Goal: Task Accomplishment & Management: Manage account settings

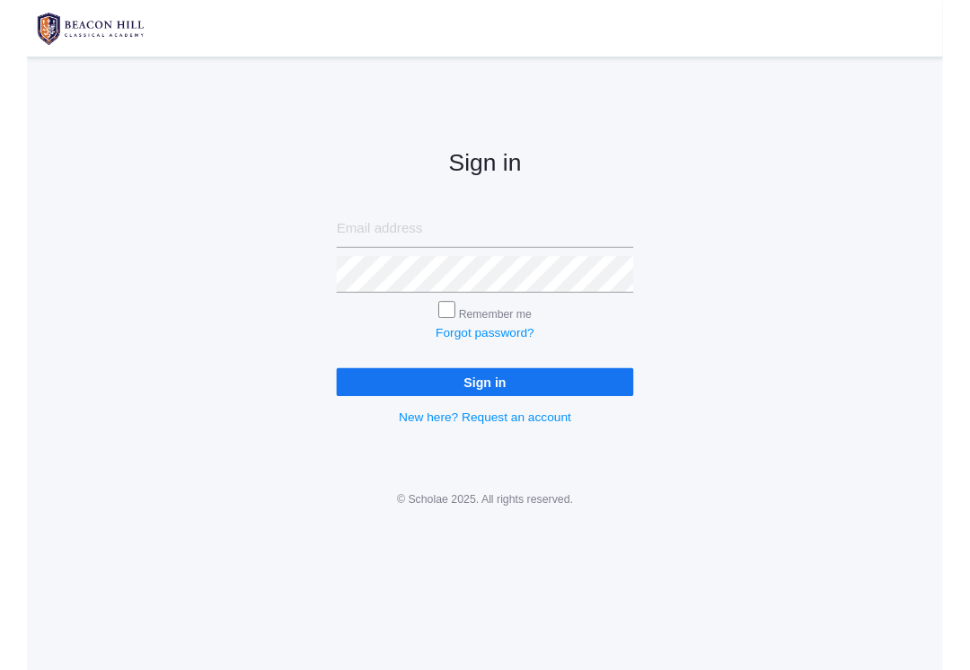
scroll to position [-16, 0]
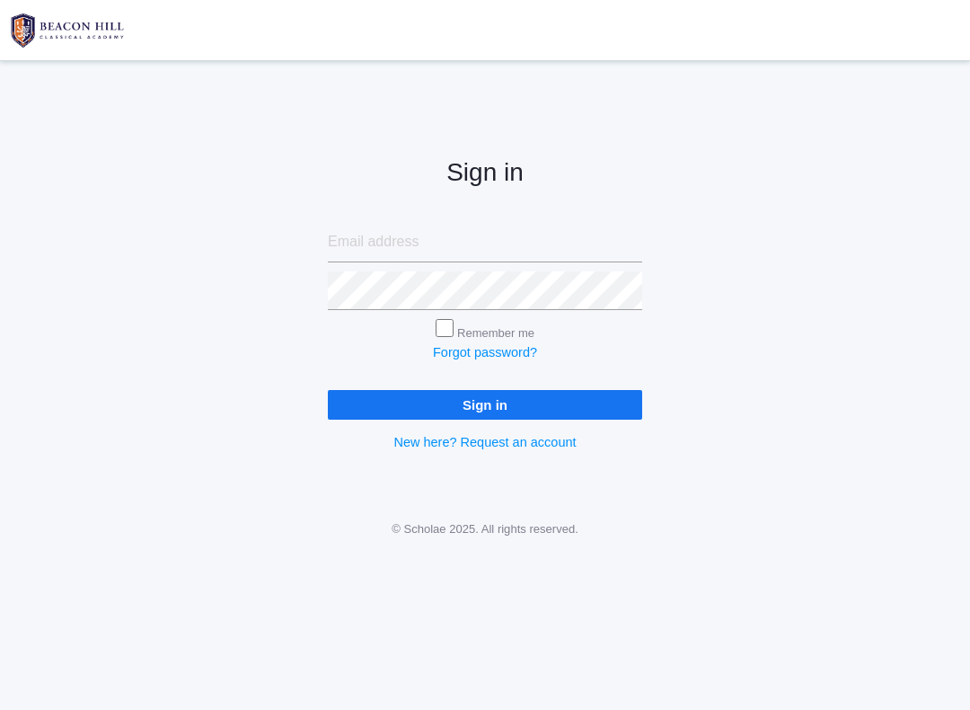
click at [511, 249] on input "email" at bounding box center [485, 243] width 314 height 40
click at [809, 259] on div "Sign in Remember me Forgot password? Sign in New here? Request an account" at bounding box center [485, 291] width 970 height 414
click at [98, 421] on div "Sign in Remember me Forgot password? Sign in New here? Request an account" at bounding box center [485, 291] width 970 height 414
click at [871, 13] on link at bounding box center [485, 30] width 970 height 60
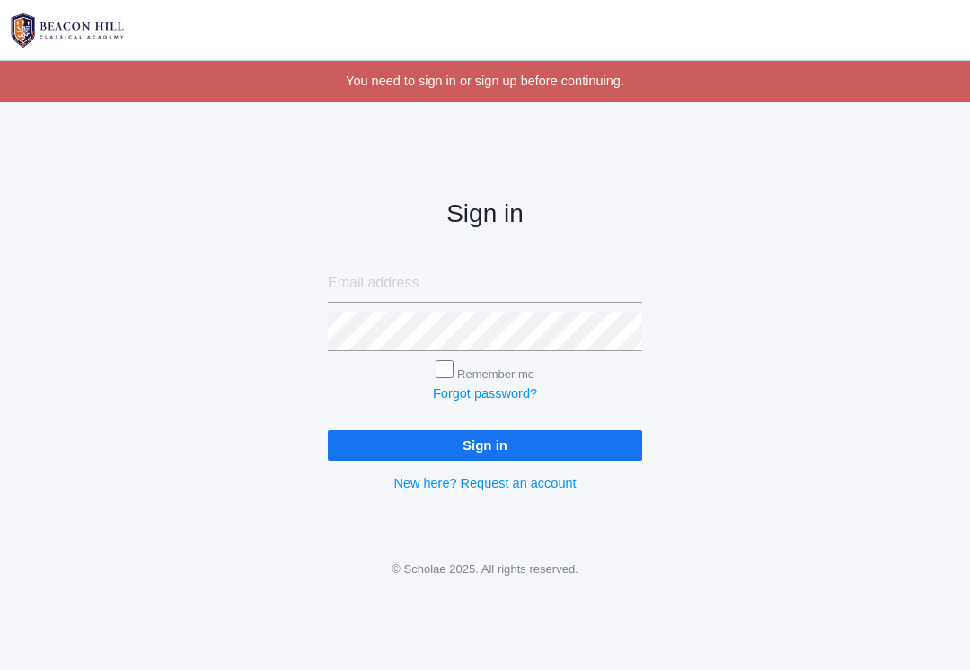
click at [330, 272] on input "email" at bounding box center [485, 284] width 314 height 40
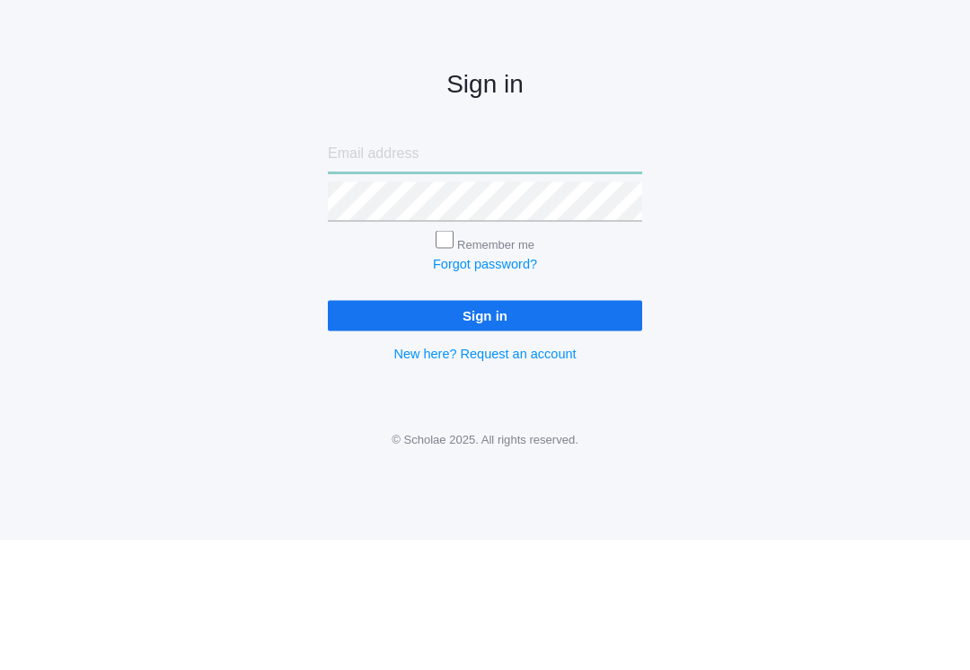
click at [551, 264] on input "email" at bounding box center [485, 284] width 314 height 40
click at [538, 264] on input "email" at bounding box center [485, 284] width 314 height 40
click at [537, 264] on input "email" at bounding box center [485, 284] width 314 height 40
click at [449, 264] on input "email" at bounding box center [485, 284] width 314 height 40
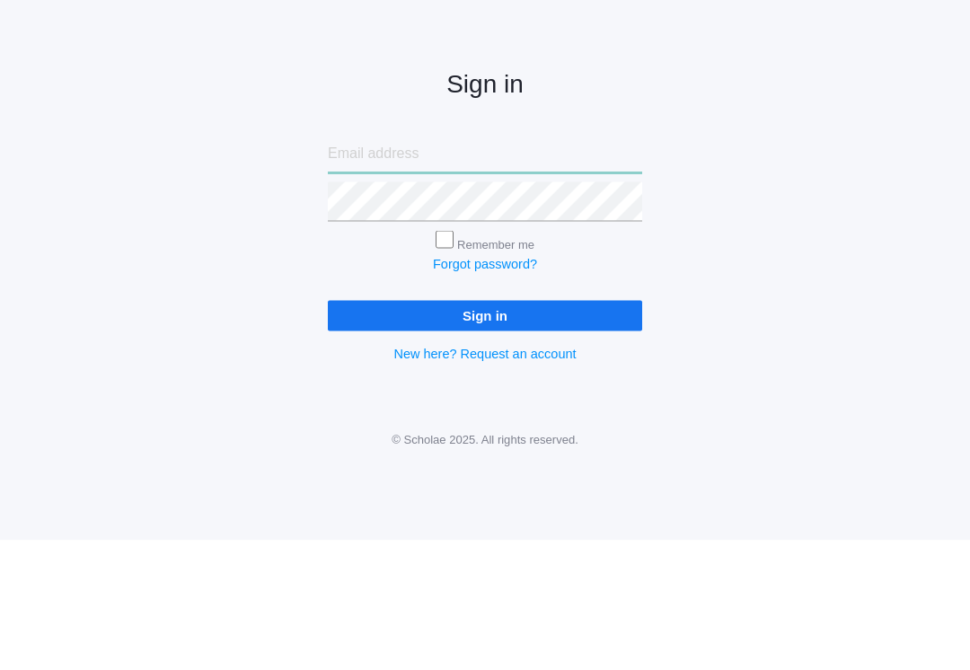
click at [452, 264] on input "email" at bounding box center [485, 284] width 314 height 40
click at [427, 264] on input "email" at bounding box center [485, 284] width 314 height 40
click at [449, 264] on input "email" at bounding box center [485, 284] width 314 height 40
click at [448, 264] on input "email" at bounding box center [485, 284] width 314 height 40
click at [436, 264] on input "email" at bounding box center [485, 284] width 314 height 40
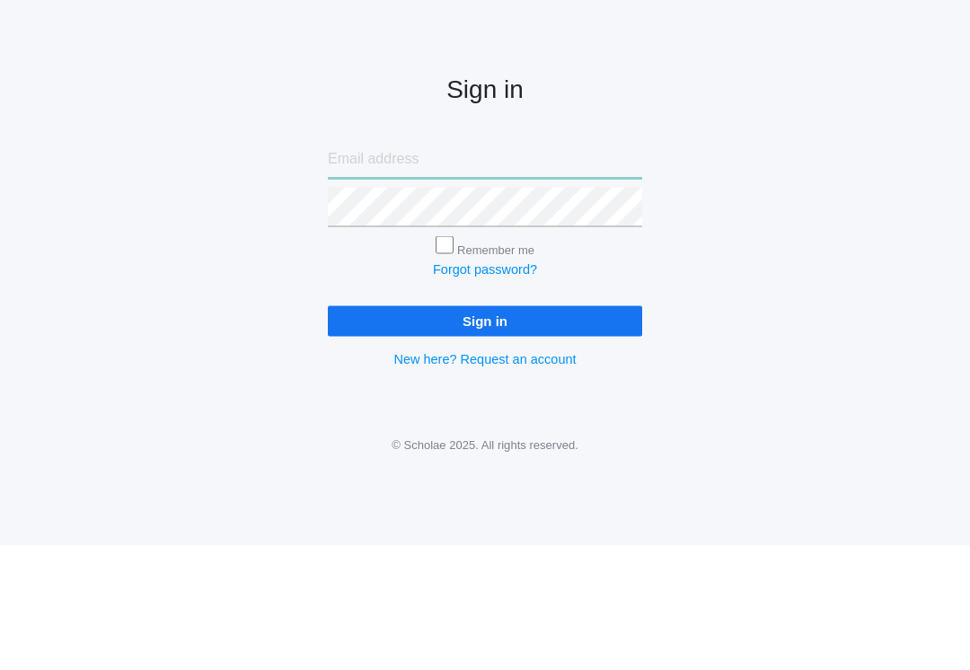
click at [524, 264] on input "email" at bounding box center [485, 284] width 314 height 40
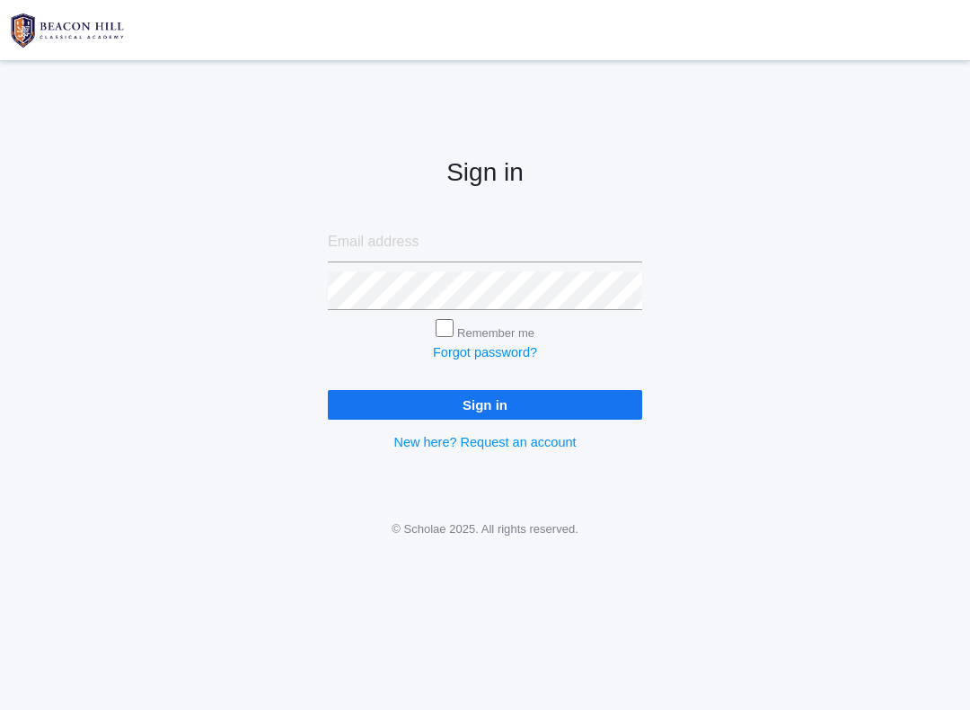
click at [93, 28] on img at bounding box center [67, 30] width 135 height 45
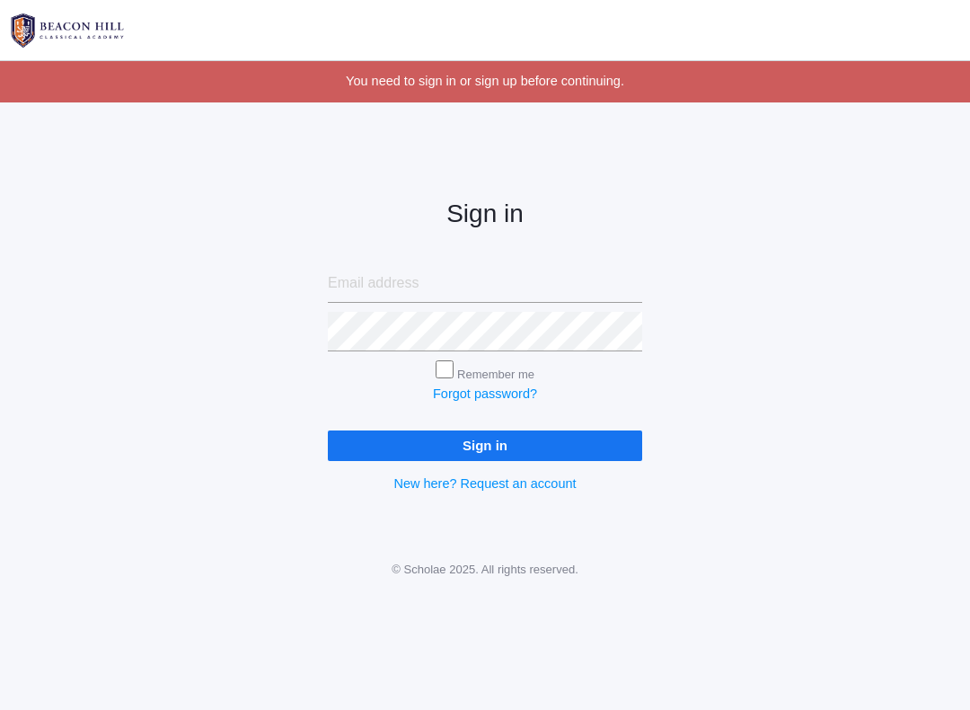
click at [588, 294] on input "email" at bounding box center [485, 284] width 314 height 40
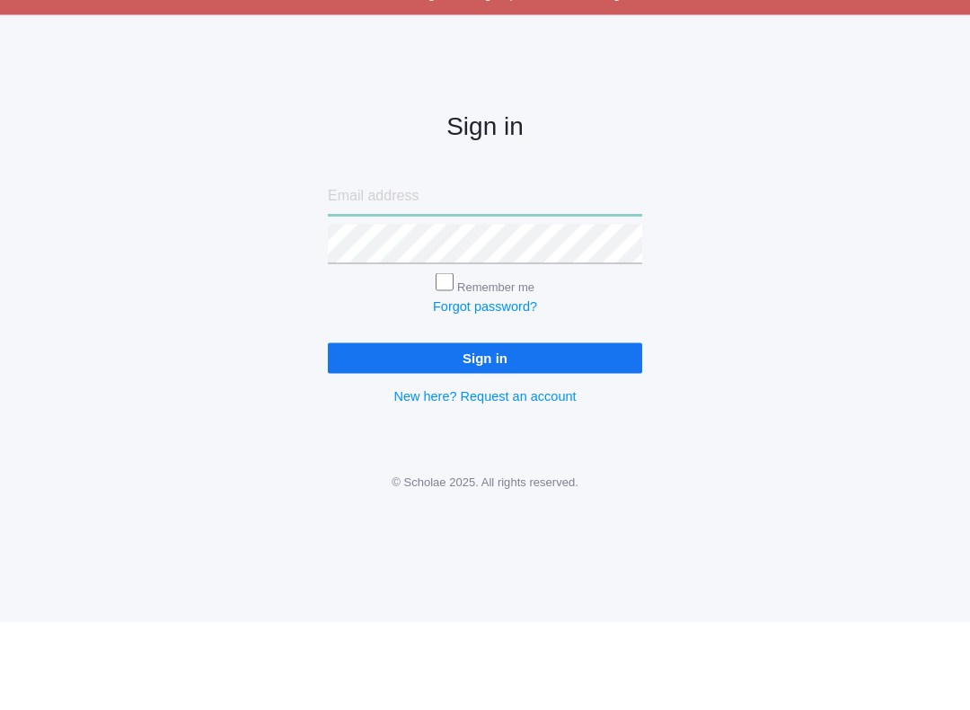
click at [562, 264] on input "email" at bounding box center [485, 284] width 314 height 40
